Goal: Information Seeking & Learning: Learn about a topic

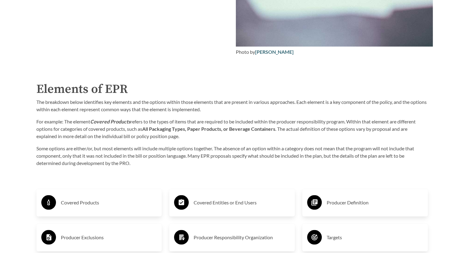
scroll to position [917, 0]
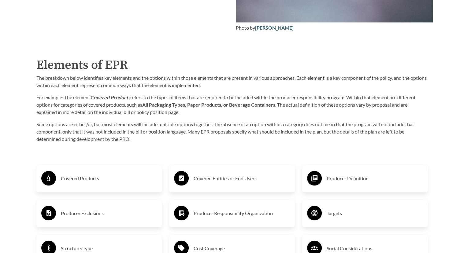
click at [119, 185] on div "Covered Products" at bounding box center [99, 179] width 116 height 18
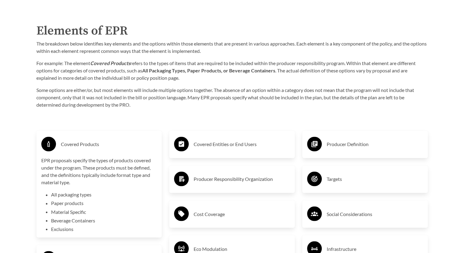
scroll to position [968, 0]
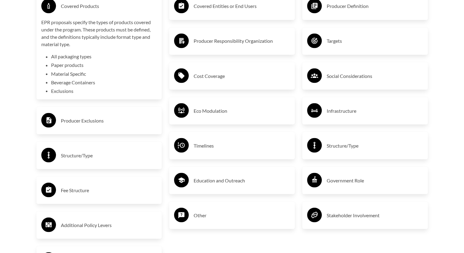
scroll to position [1121, 0]
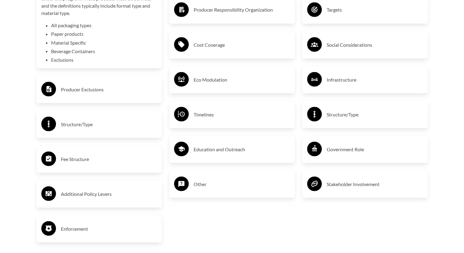
click at [87, 96] on div "Producer Exclusions" at bounding box center [99, 89] width 116 height 18
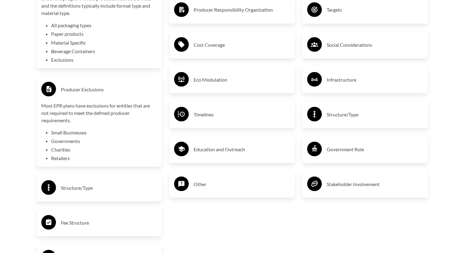
click at [100, 186] on h3 "Structure/Type" at bounding box center [109, 188] width 96 height 10
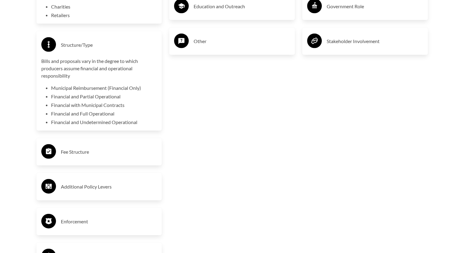
scroll to position [1274, 0]
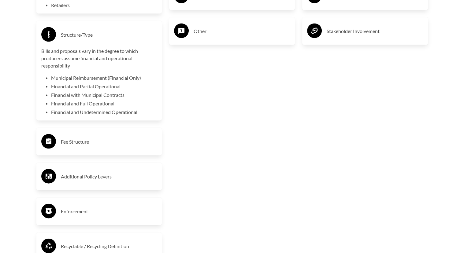
click at [105, 146] on h3 "Fee Structure" at bounding box center [109, 142] width 96 height 10
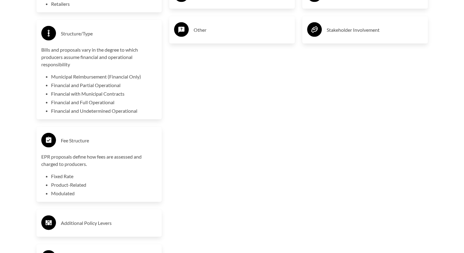
scroll to position [1325, 0]
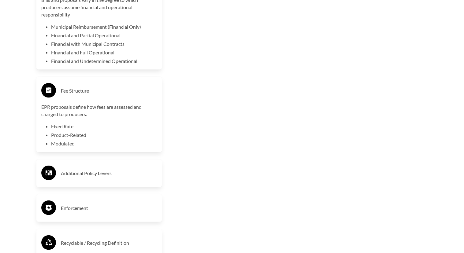
click at [105, 171] on h3 "Additional Policy Levers" at bounding box center [109, 173] width 96 height 10
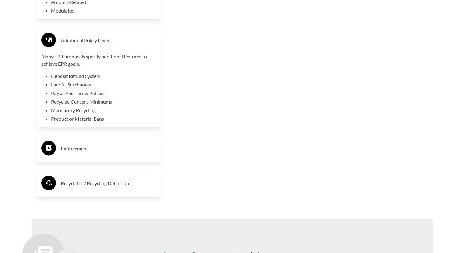
scroll to position [1478, 0]
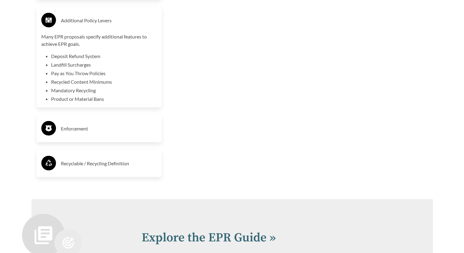
click at [98, 135] on div "Enforcement" at bounding box center [99, 129] width 116 height 18
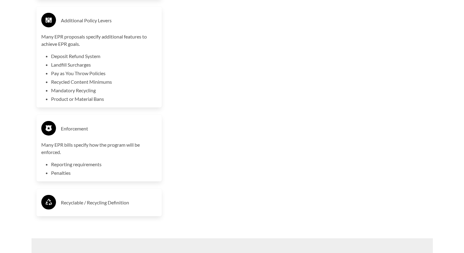
click at [113, 201] on h3 "Recyclable / Recycling Definition" at bounding box center [109, 203] width 96 height 10
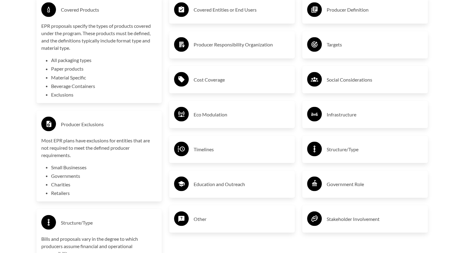
scroll to position [1070, 0]
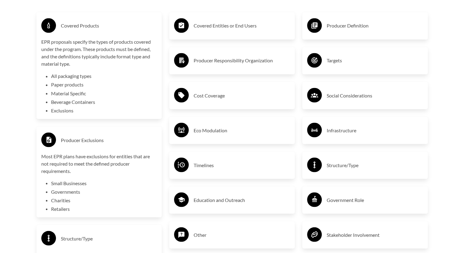
click at [236, 26] on h3 "Covered Entities or End Users" at bounding box center [242, 26] width 96 height 10
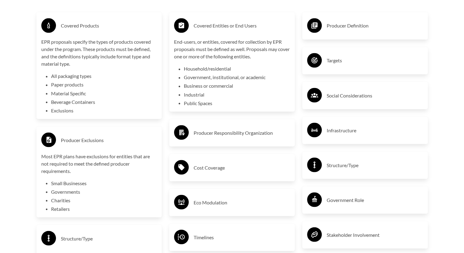
click at [249, 129] on h3 "Producer Responsibility Organization" at bounding box center [242, 133] width 96 height 10
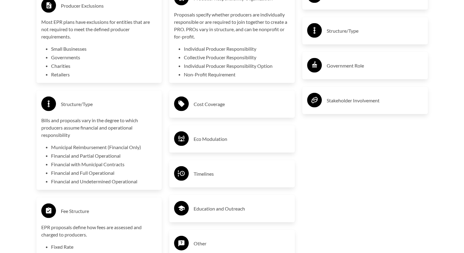
scroll to position [1223, 0]
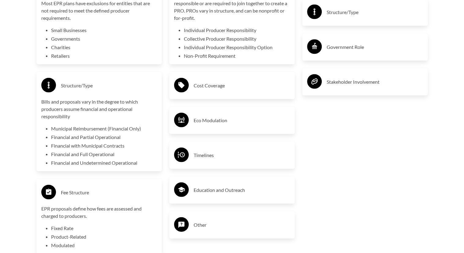
click at [238, 142] on div "Timelines" at bounding box center [232, 156] width 126 height 28
click at [238, 148] on div "Timelines" at bounding box center [232, 155] width 116 height 18
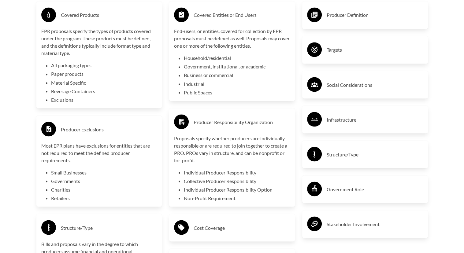
scroll to position [1070, 0]
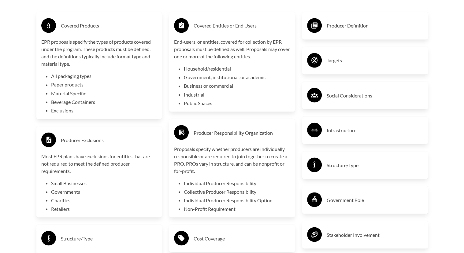
click at [352, 35] on div "Producer Definition" at bounding box center [365, 26] width 116 height 18
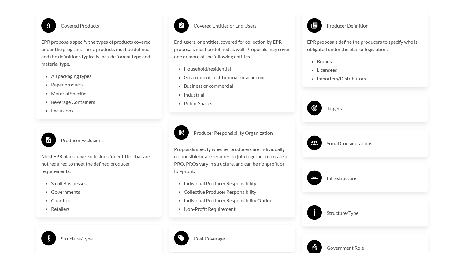
click at [336, 109] on h3 "Targets" at bounding box center [375, 108] width 96 height 10
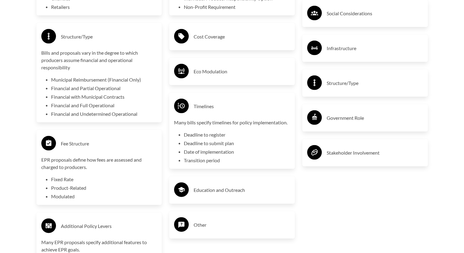
scroll to position [1274, 0]
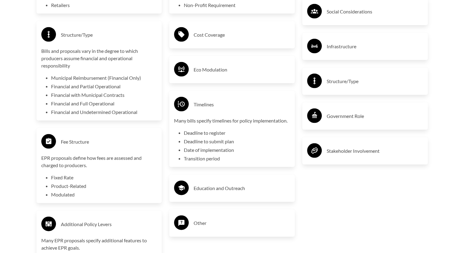
click at [393, 118] on h3 "Government Role" at bounding box center [375, 116] width 96 height 10
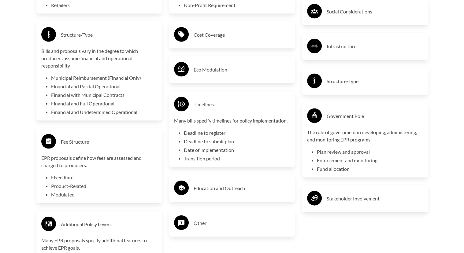
click at [378, 19] on div "Social Considerations" at bounding box center [365, 12] width 116 height 18
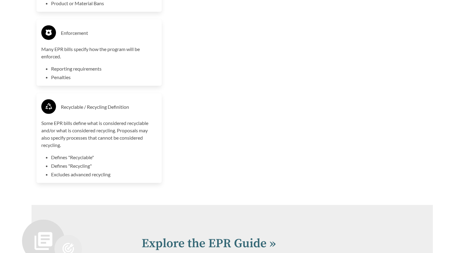
scroll to position [1425, 0]
